Goal: Task Accomplishment & Management: Complete application form

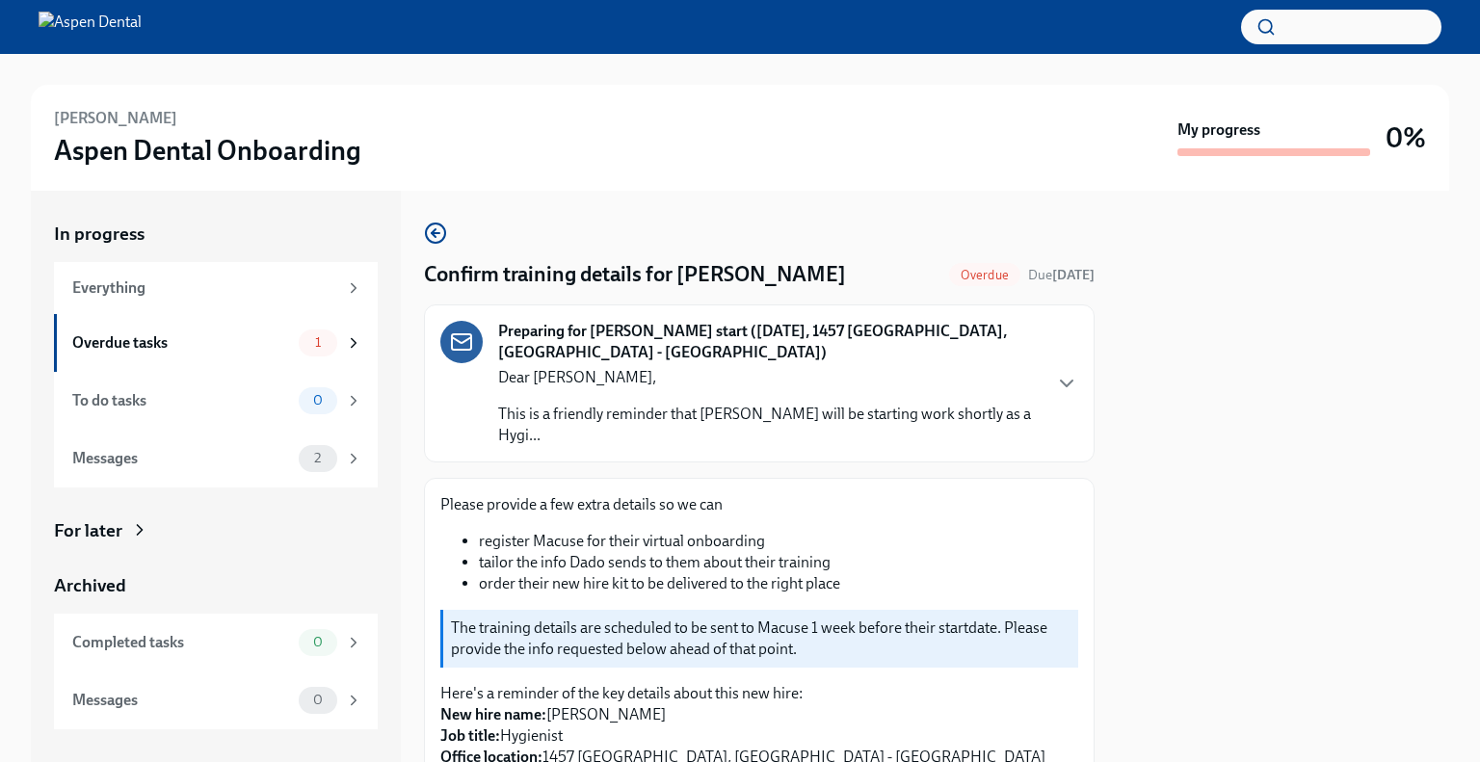
scroll to position [578, 0]
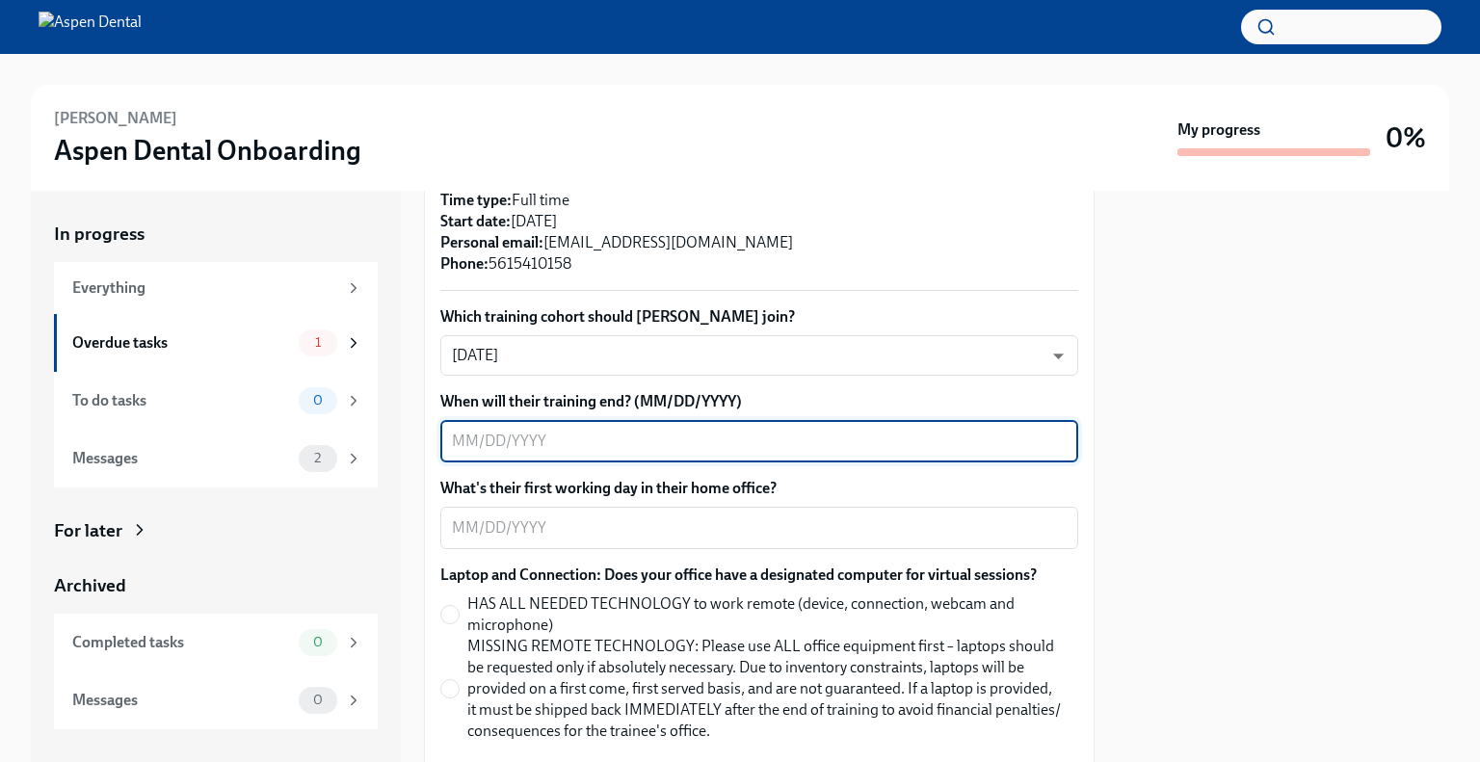
click at [483, 430] on textarea "When will their training end? (MM/DD/YYYY)" at bounding box center [759, 441] width 615 height 23
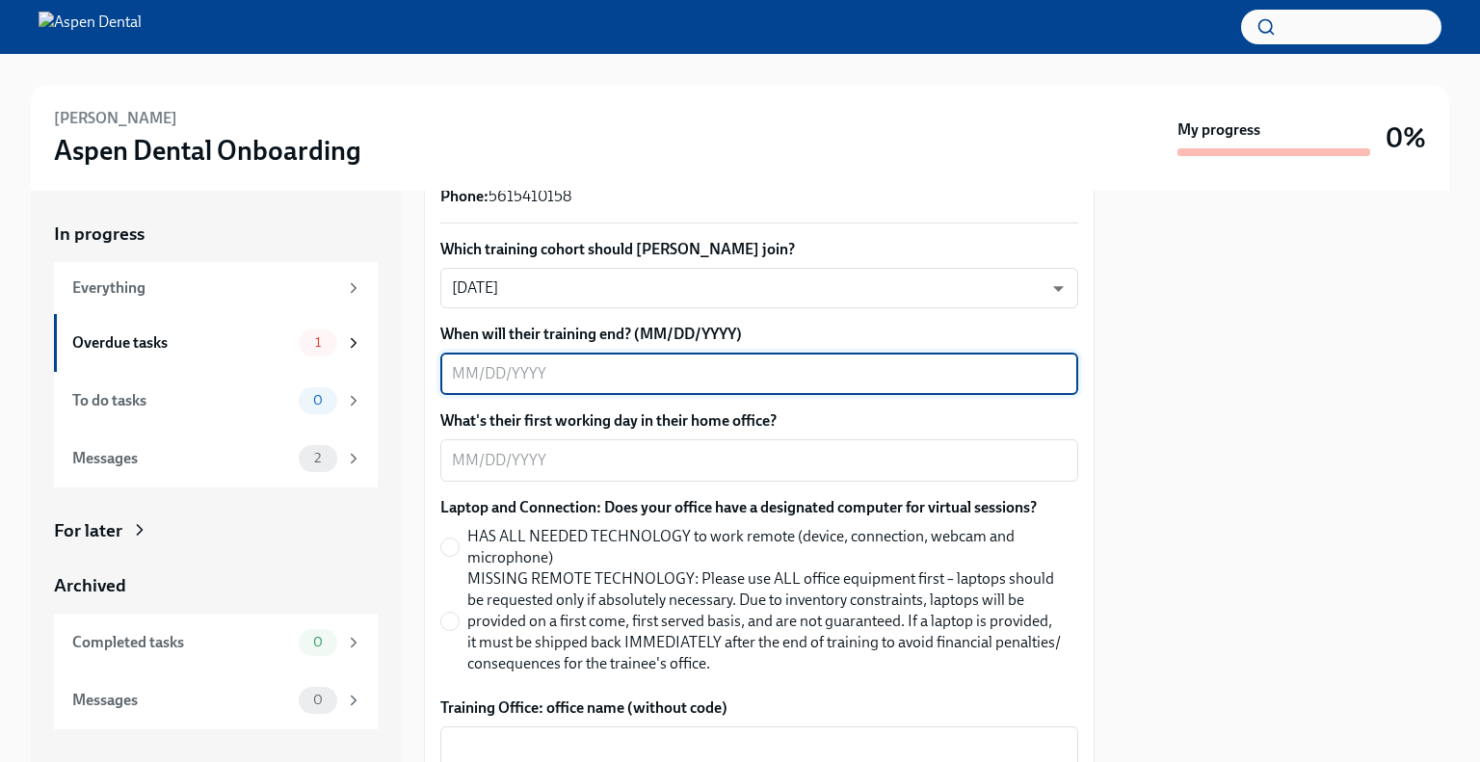
scroll to position [675, 0]
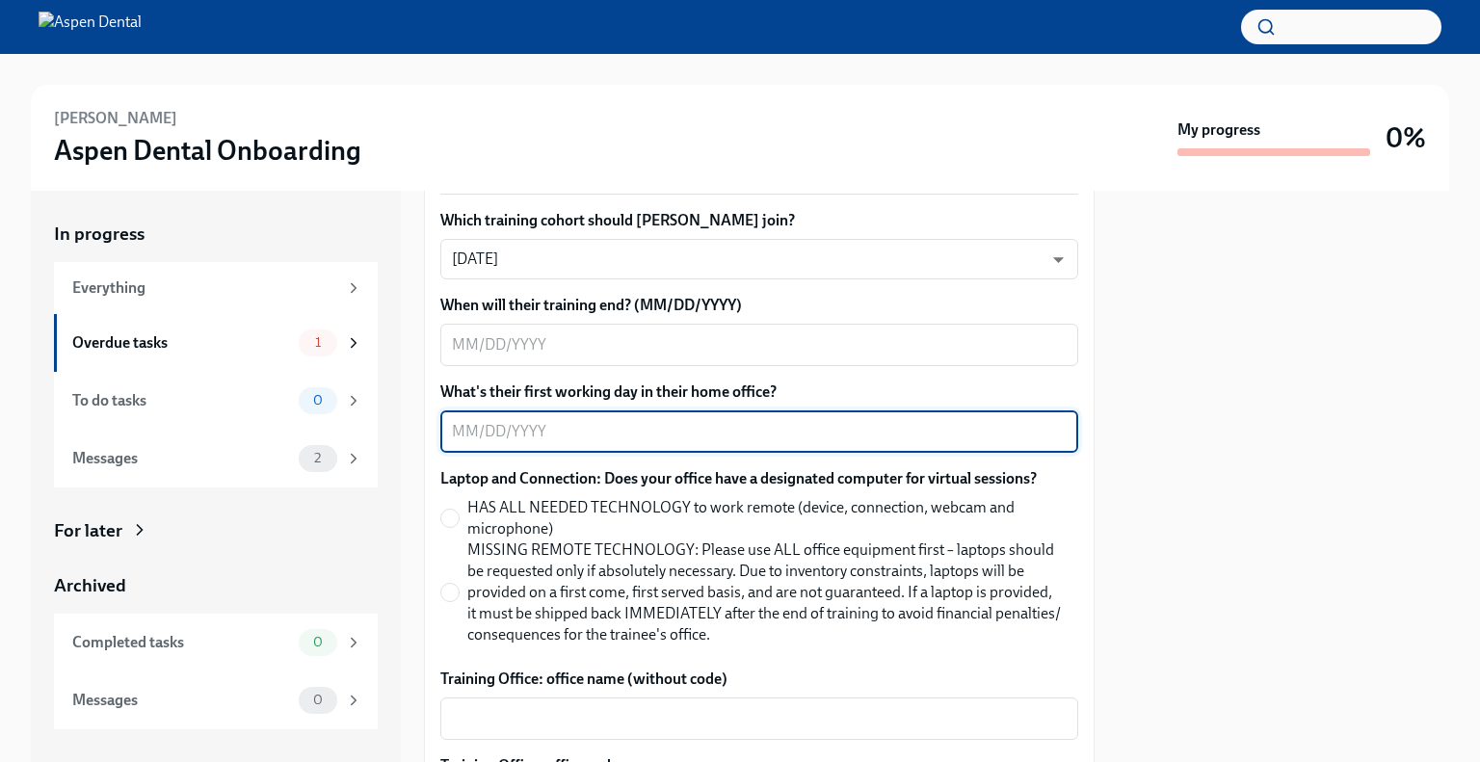
click at [536, 420] on textarea "What's their first working day in their home office?" at bounding box center [759, 431] width 615 height 23
type textarea "[DATE]"
click at [448, 510] on input "HAS ALL NEEDED TECHNOLOGY to work remote (device, connection, webcam and microp…" at bounding box center [449, 518] width 17 height 17
radio input "true"
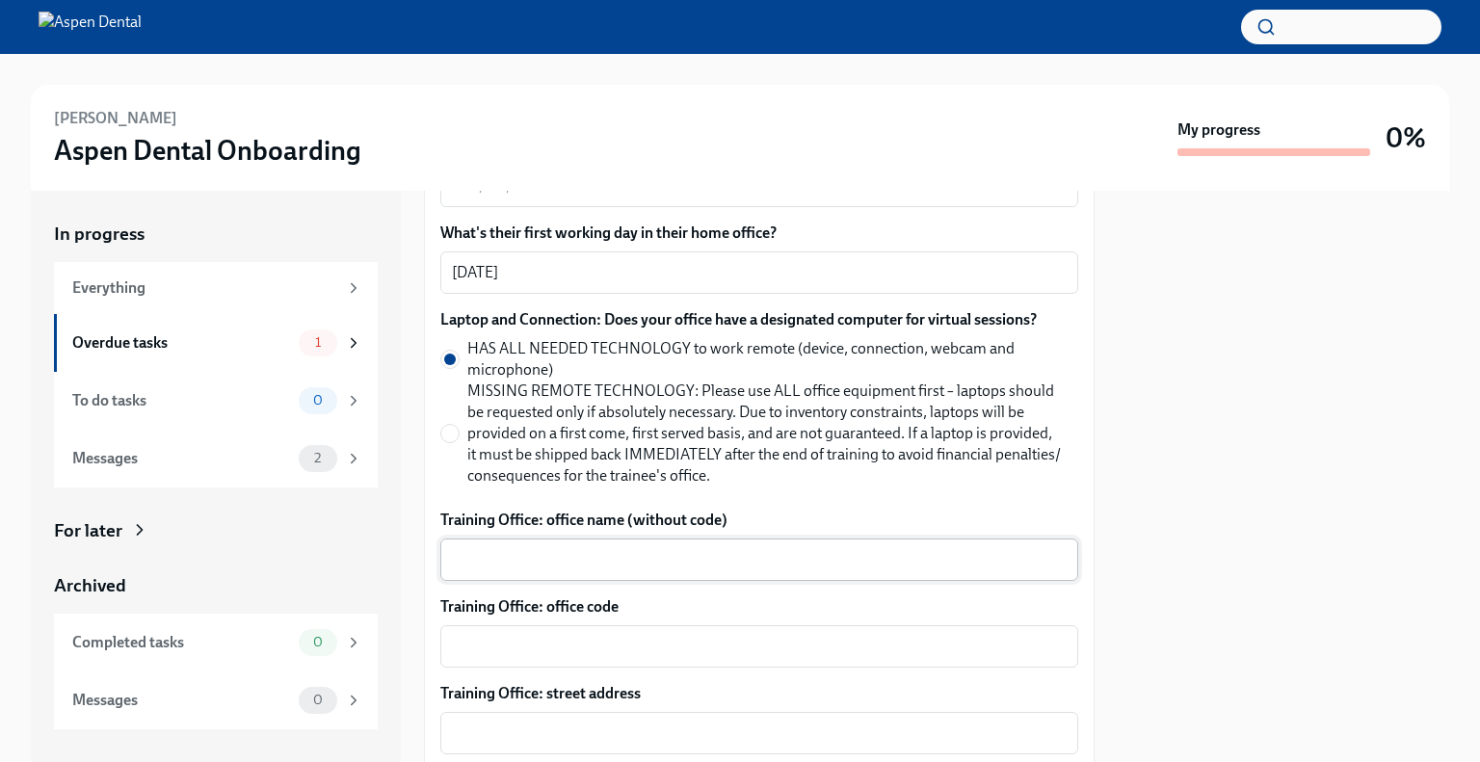
scroll to position [867, 0]
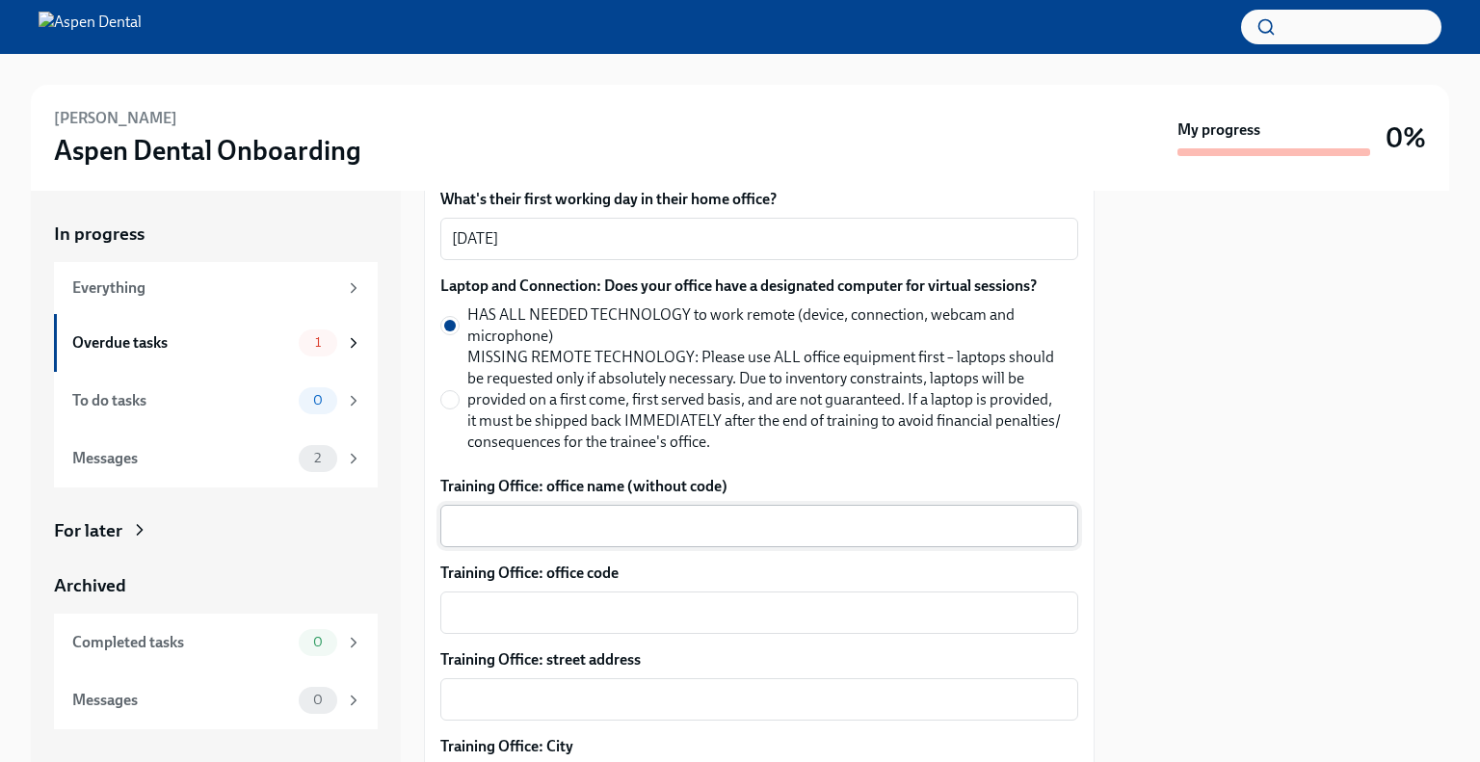
click at [525, 515] on textarea "Training Office: office name (without code)" at bounding box center [759, 526] width 615 height 23
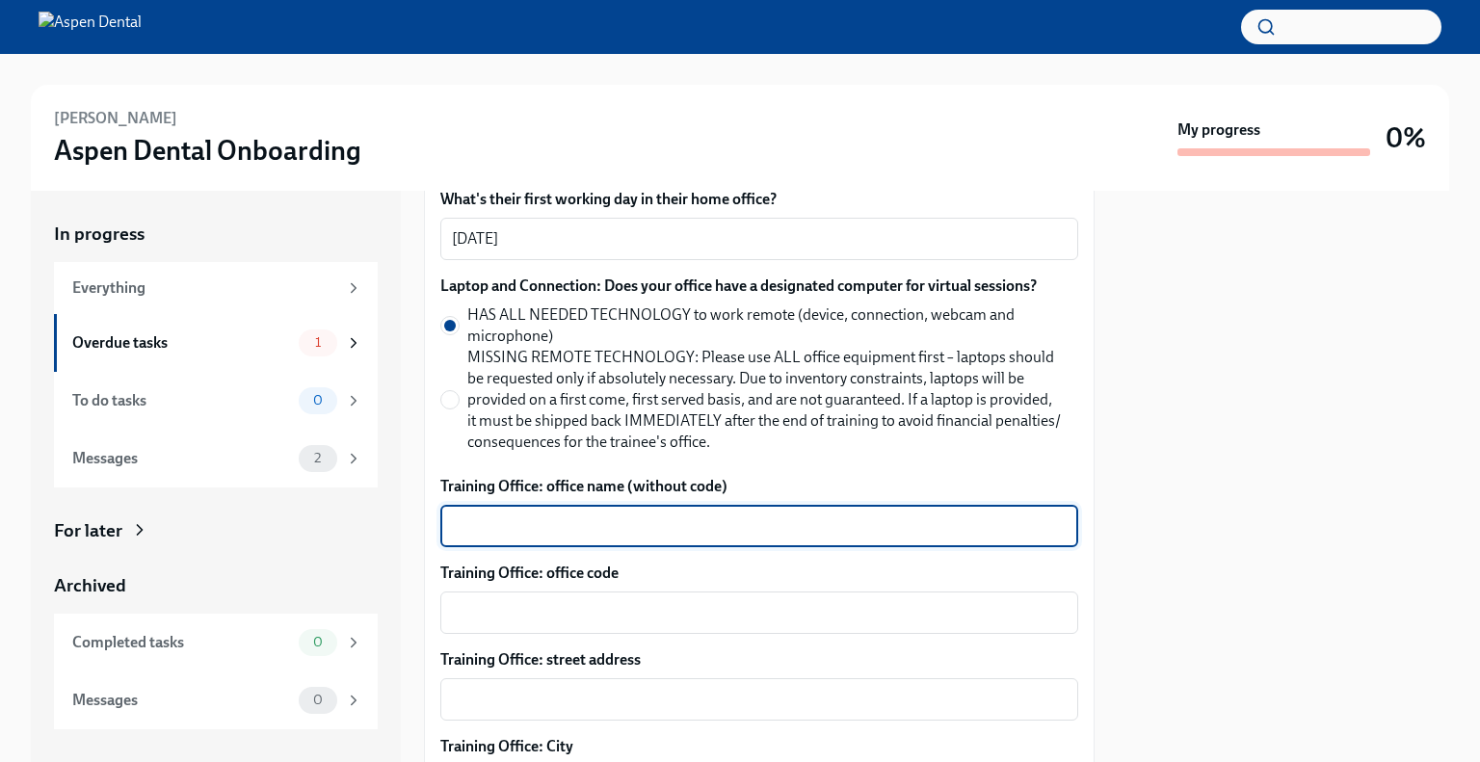
type textarea "A"
type textarea "Papillion"
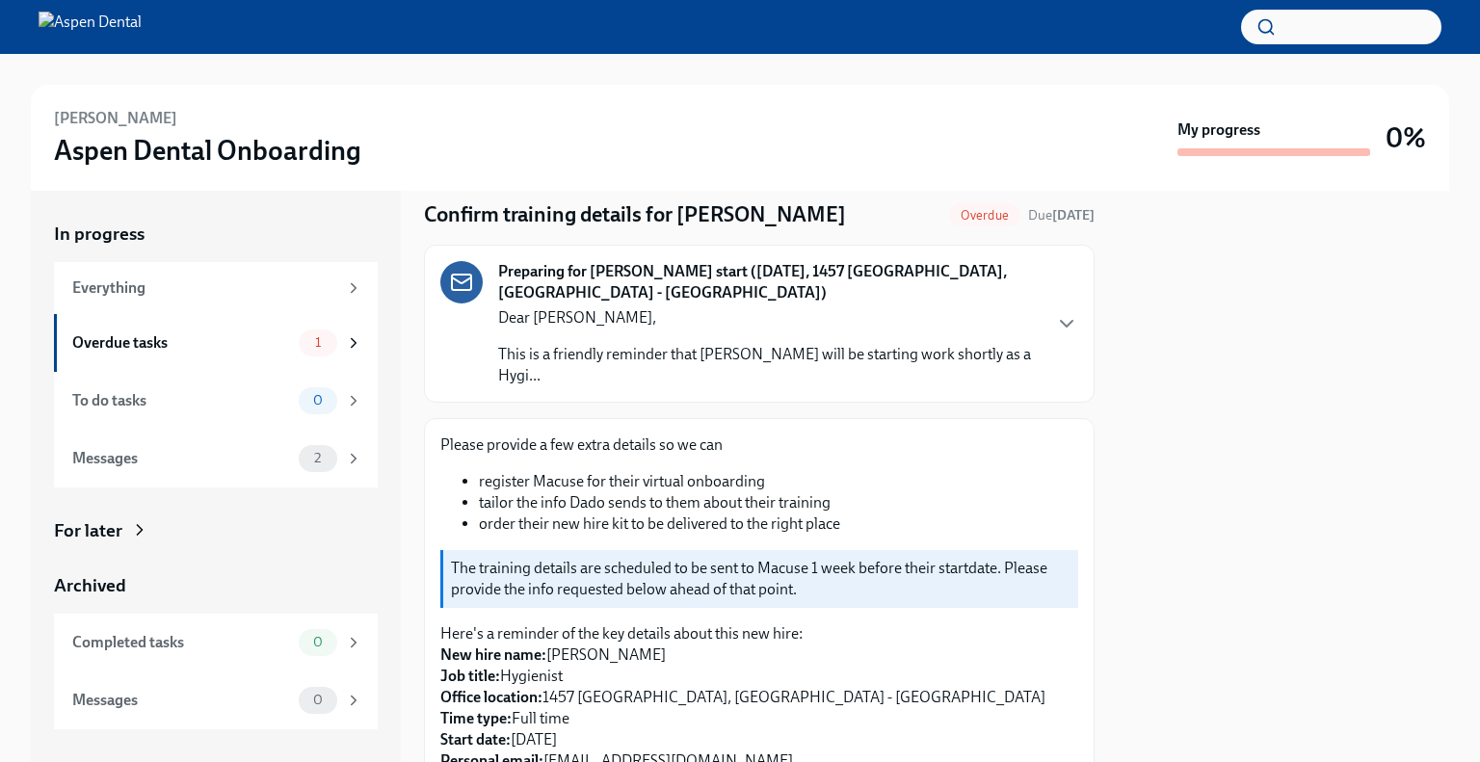
scroll to position [0, 0]
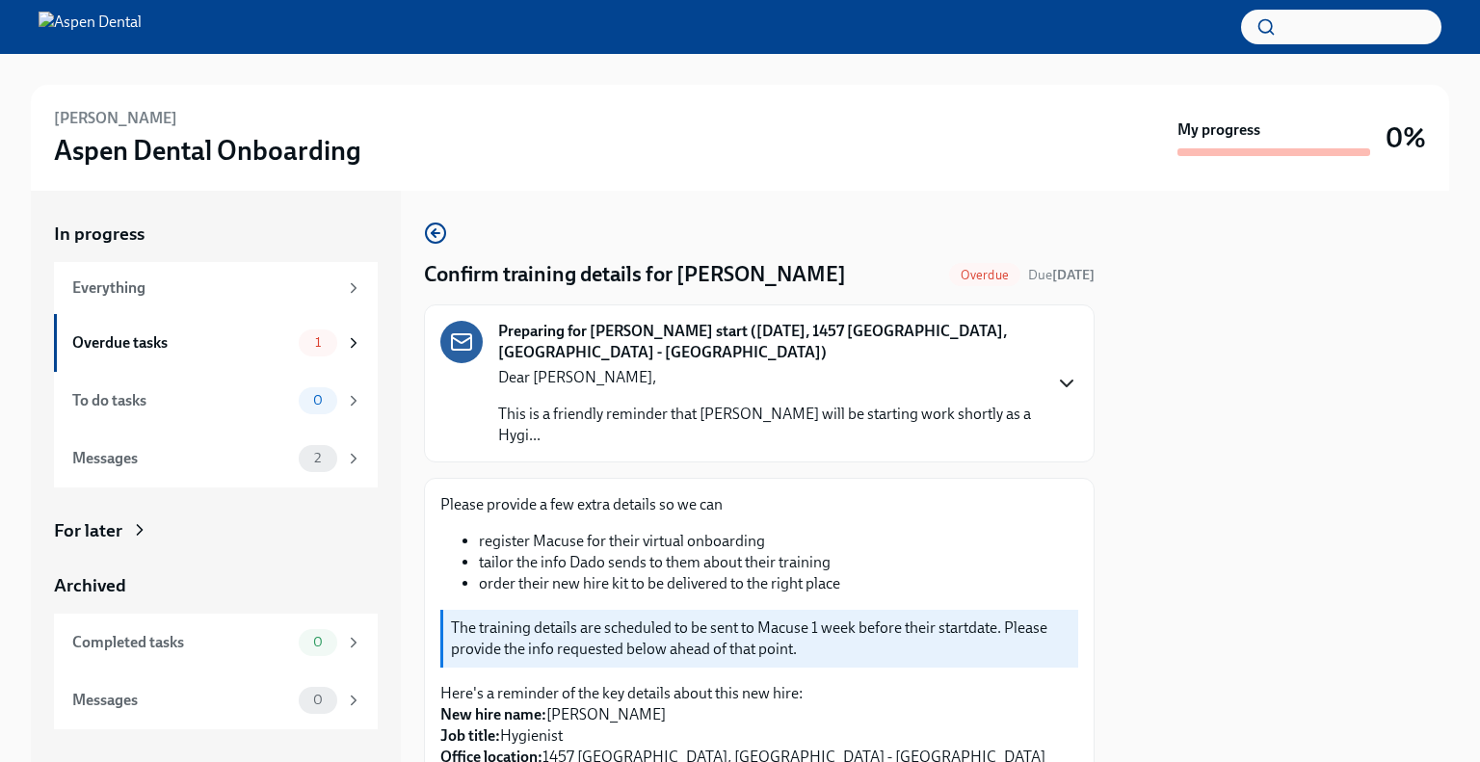
type textarea "4380"
click at [1061, 381] on icon "button" at bounding box center [1067, 384] width 12 height 6
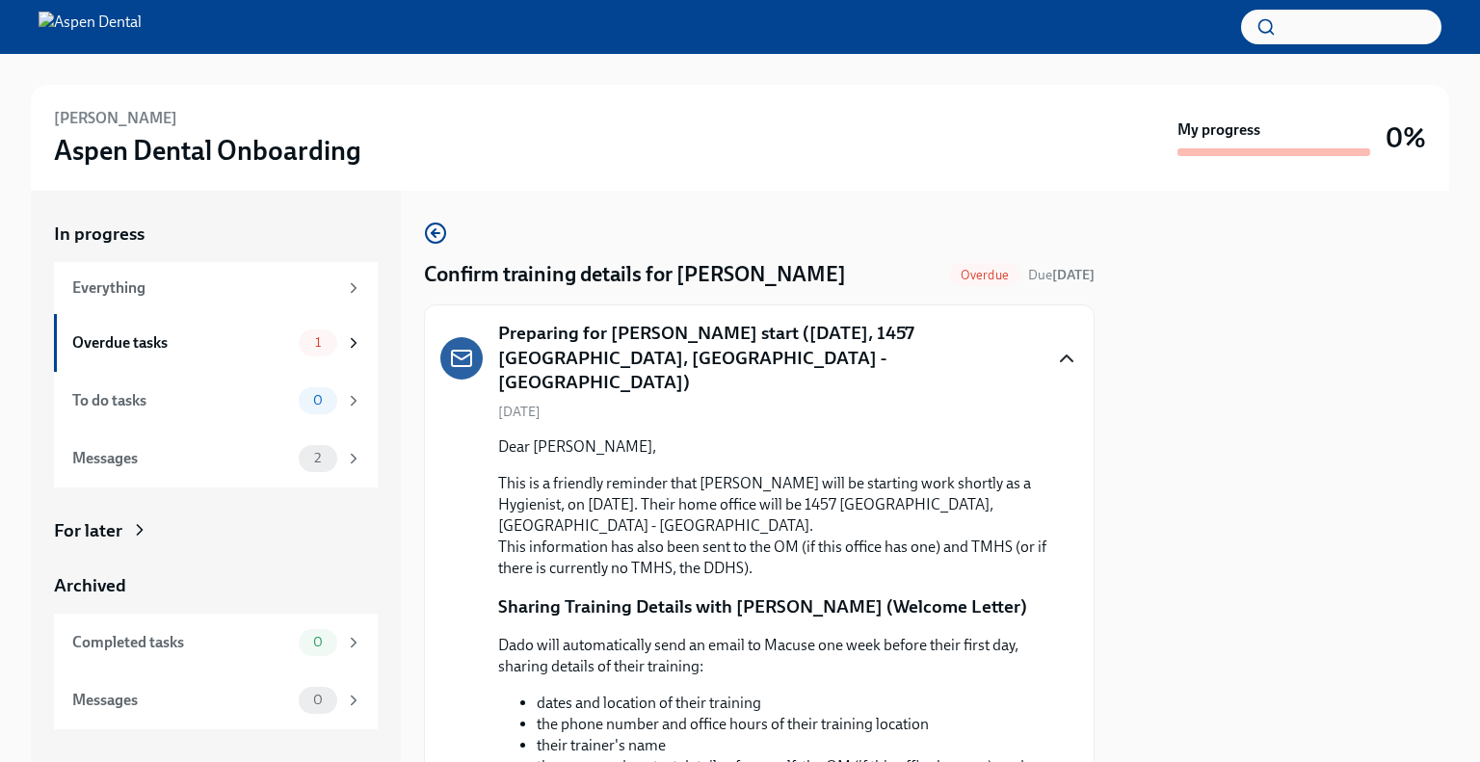
scroll to position [96, 0]
